Goal: Use online tool/utility: Use online tool/utility

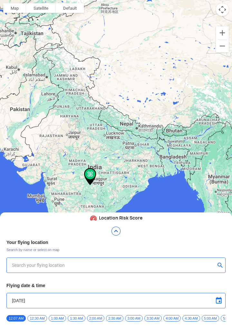
type input "[STREET_ADDRESS]"
click at [217, 267] on img at bounding box center [220, 265] width 6 height 6
click at [205, 185] on div at bounding box center [116, 163] width 232 height 327
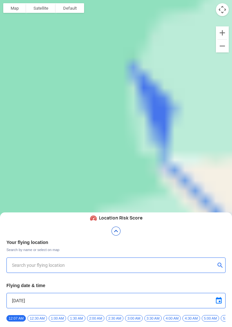
type input "Bawdibin, [GEOGRAPHIC_DATA] ([GEOGRAPHIC_DATA])"
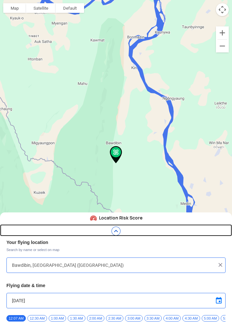
click at [123, 228] on link at bounding box center [116, 230] width 232 height 12
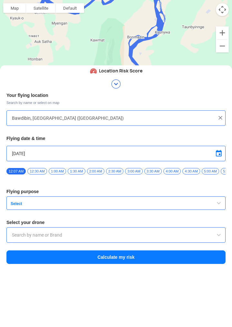
click at [217, 119] on img at bounding box center [220, 118] width 6 height 6
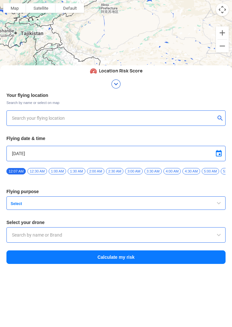
click at [193, 55] on div at bounding box center [116, 163] width 232 height 327
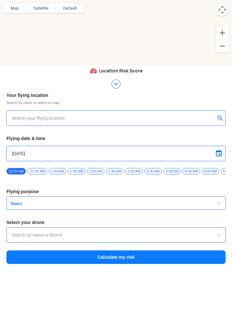
type input "Unnamed Road"
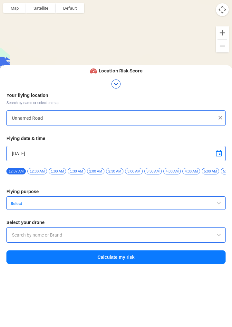
click at [220, 129] on div "Your flying location Search by name or select on map Unnamed Road Flying date &…" at bounding box center [116, 178] width 232 height 179
click at [222, 119] on img at bounding box center [220, 118] width 6 height 6
